Goal: Task Accomplishment & Management: Use online tool/utility

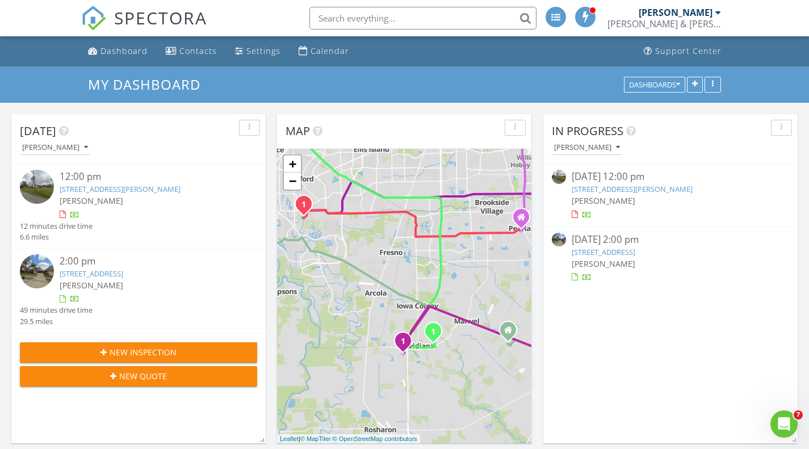
click at [605, 187] on link "2138 Clifford St, Alvin, TX 77511" at bounding box center [631, 189] width 121 height 10
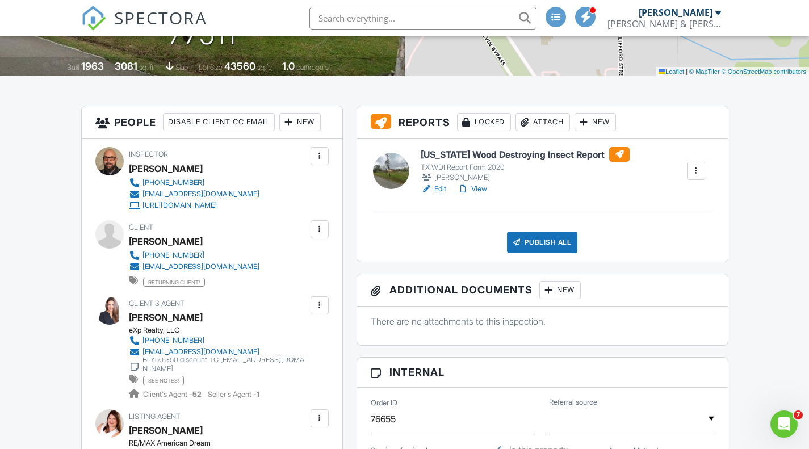
click at [441, 152] on h6 "[US_STATE] Wood Destroying Insect Report" at bounding box center [524, 154] width 209 height 15
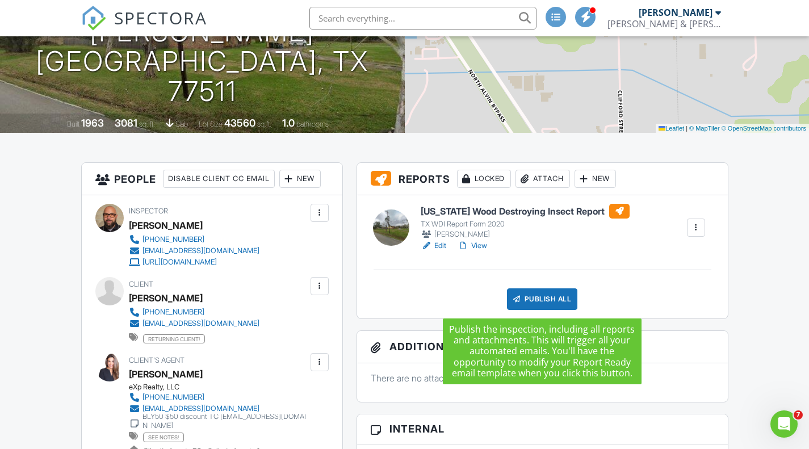
click at [532, 296] on div "Publish All" at bounding box center [542, 299] width 71 height 22
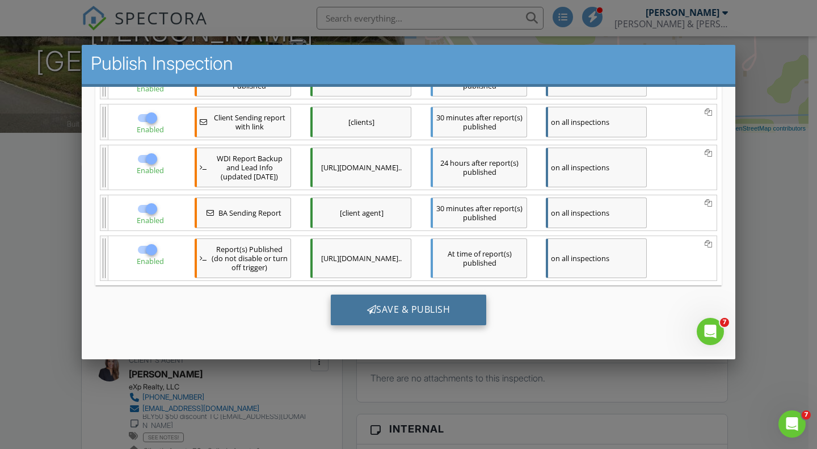
click at [413, 310] on div "Save & Publish" at bounding box center [409, 309] width 156 height 31
